Goal: Find contact information: Find contact information

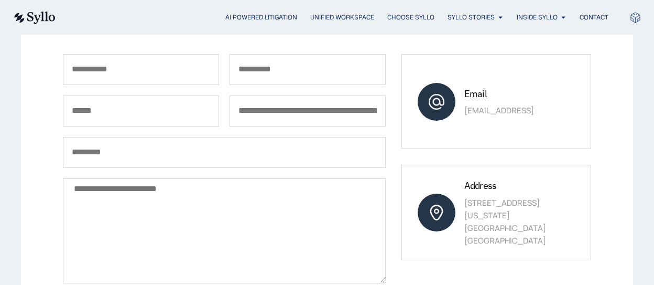
scroll to position [195, 0]
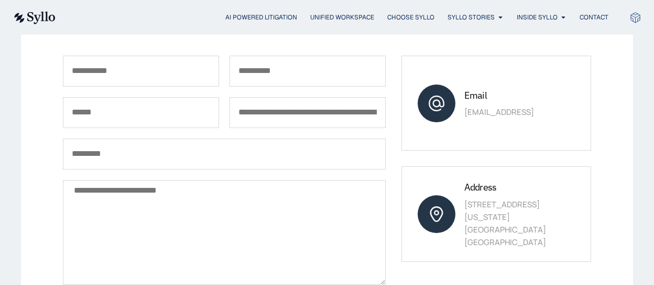
click at [438, 95] on icon at bounding box center [437, 103] width 16 height 16
click at [483, 109] on p "[EMAIL_ADDRESS]" at bounding box center [520, 112] width 111 height 13
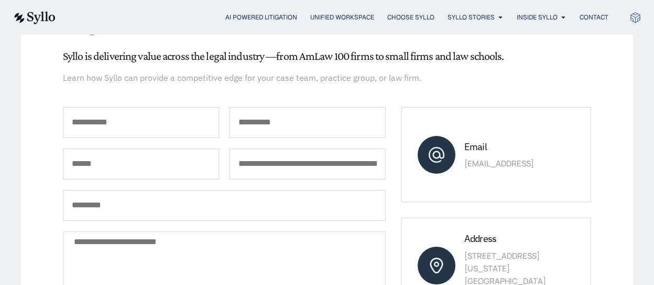
scroll to position [143, 0]
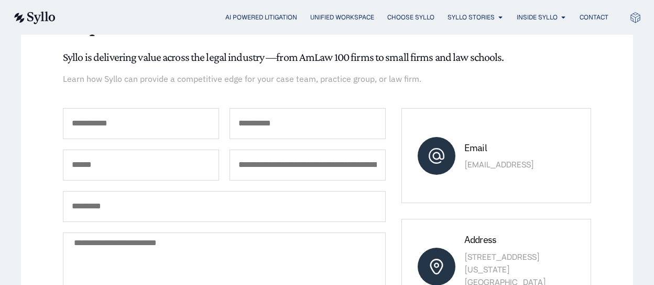
drag, startPoint x: 465, startPoint y: 160, endPoint x: 547, endPoint y: 159, distance: 82.3
click at [547, 159] on p "[EMAIL_ADDRESS]" at bounding box center [520, 164] width 111 height 13
copy p "[EMAIL_ADDRESS]"
click at [342, 13] on span "Unified Workspace" at bounding box center [342, 17] width 64 height 9
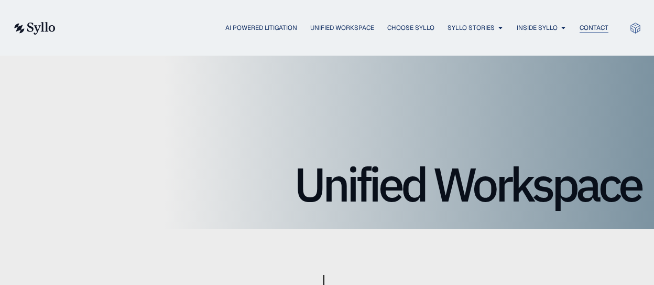
click at [597, 24] on span "Contact" at bounding box center [594, 27] width 29 height 9
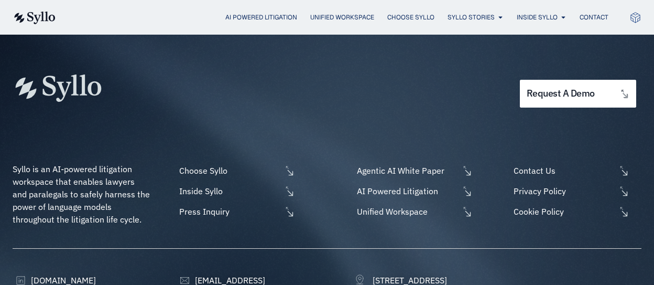
scroll to position [682, 0]
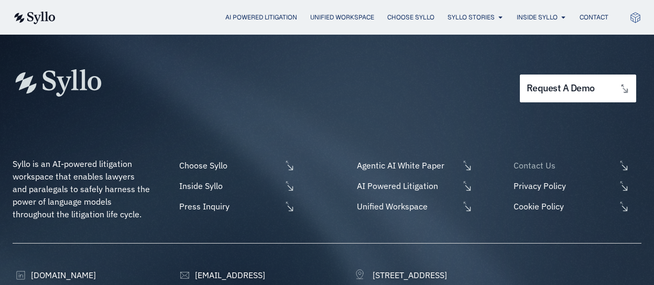
click at [541, 166] on span "Contact Us" at bounding box center [563, 165] width 105 height 13
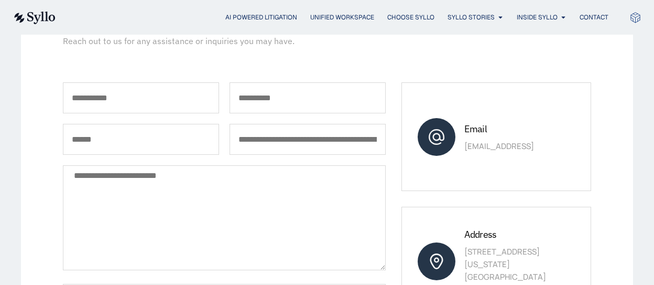
scroll to position [143, 0]
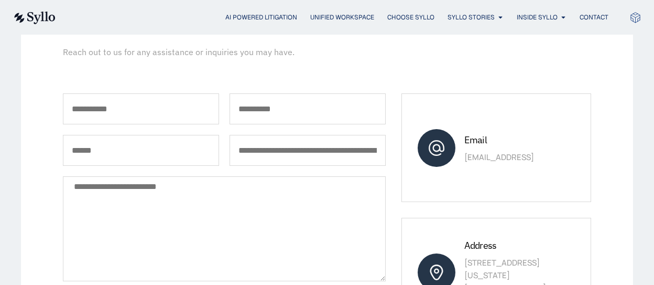
drag, startPoint x: 519, startPoint y: 156, endPoint x: 465, endPoint y: 159, distance: 54.6
click at [465, 159] on p "[EMAIL_ADDRESS]" at bounding box center [520, 157] width 111 height 13
copy p "[EMAIL_ADDRESS]"
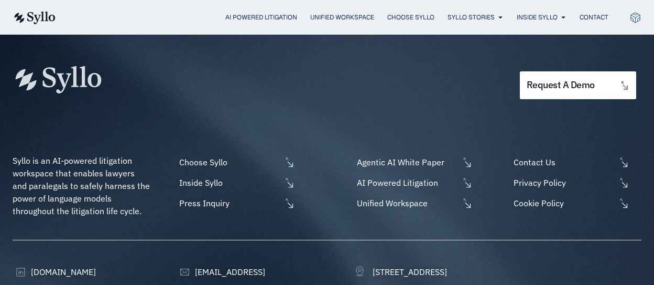
scroll to position [693, 0]
